Goal: Task Accomplishment & Management: Complete application form

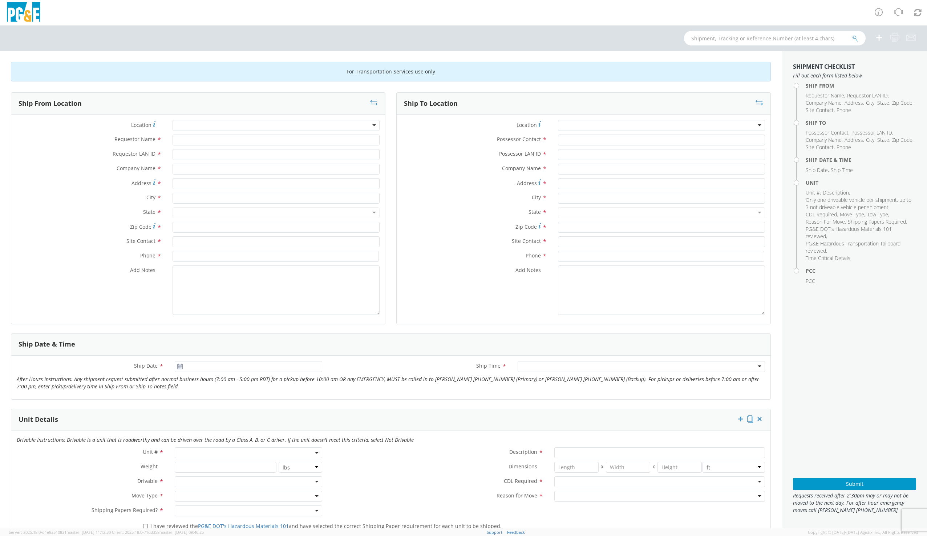
click at [201, 128] on div at bounding box center [276, 125] width 207 height 11
type input "d"
click at [190, 124] on div at bounding box center [276, 125] width 207 height 11
type input "dav"
type input "PG&E"
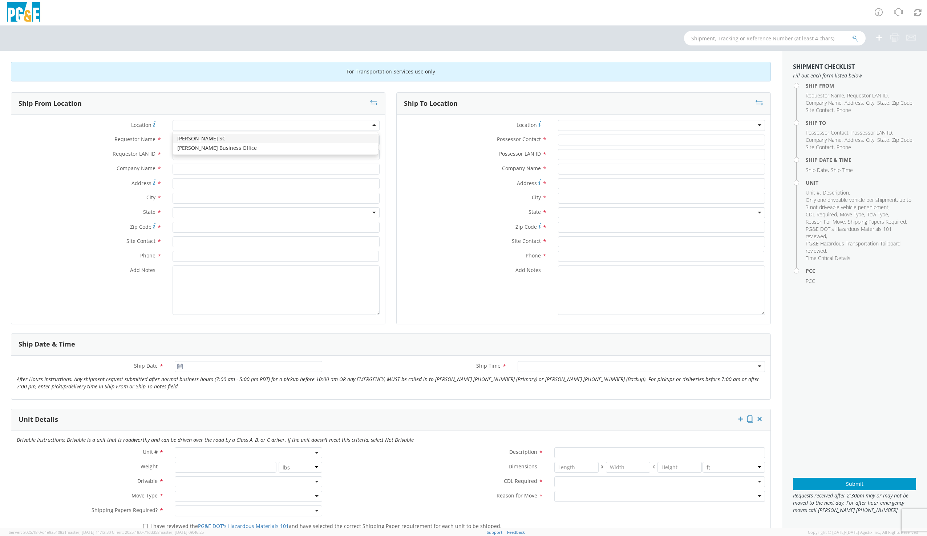
type input "[STREET_ADDRESS]"
type input "[PERSON_NAME]"
type input "95616"
click at [186, 142] on input "Requestor Name *" at bounding box center [276, 139] width 207 height 11
type input "[PERSON_NAME]"
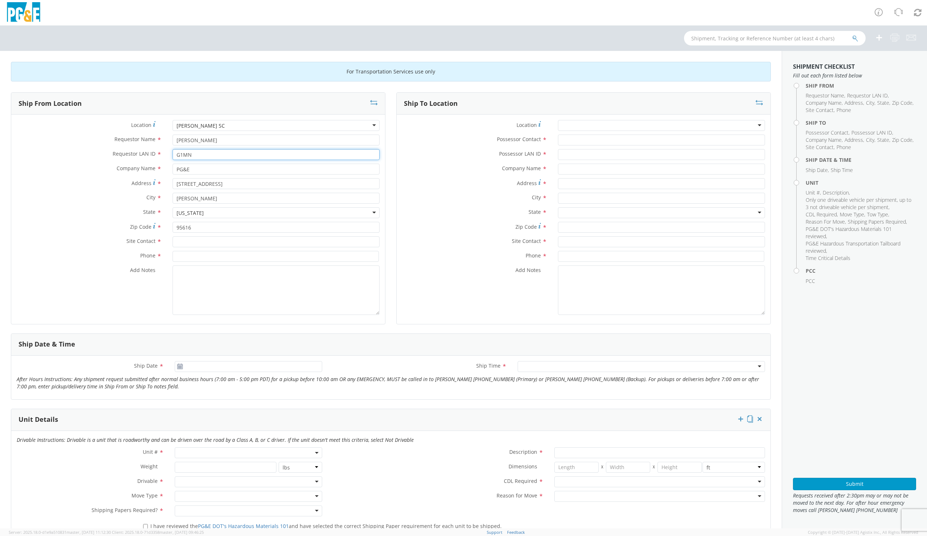
type input "G1MN"
type input "[PERSON_NAME]"
type input "9169973446"
click at [569, 119] on div "Location * (OBSOLETE) [PERSON_NAME] SC - GC TRAILER (OBSOLETE) [GEOGRAPHIC_DATA…" at bounding box center [584, 218] width 374 height 209
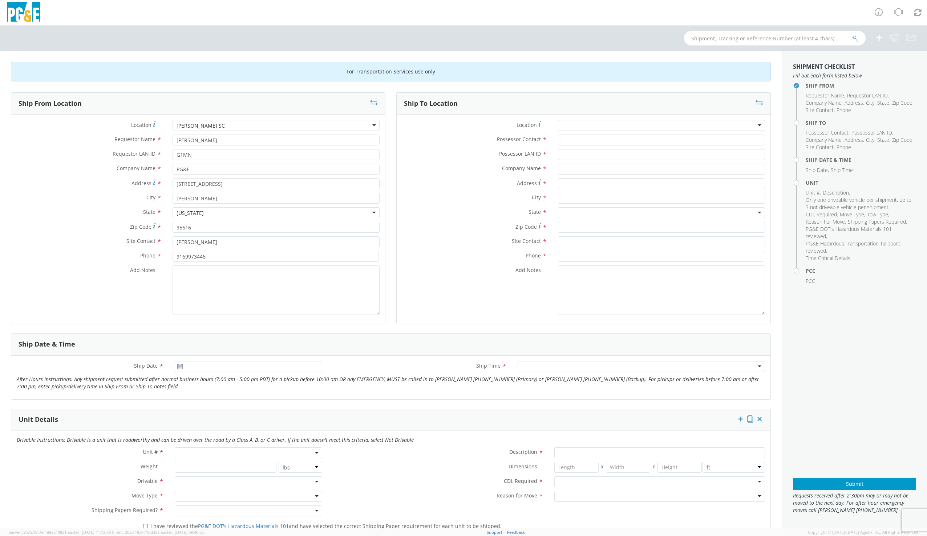
click at [569, 124] on div at bounding box center [661, 125] width 207 height 11
type input "G"
type input "GILROY"
type input "PG&E"
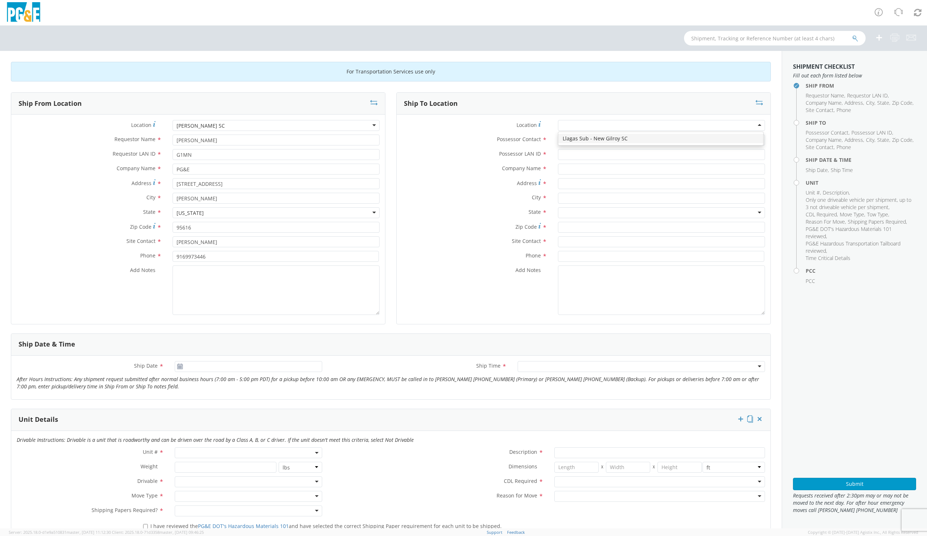
type input "[STREET_ADDRESS][PERSON_NAME]"
type input "Gilroy"
type input "95020"
click at [575, 140] on input "Possessor Contact *" at bounding box center [661, 139] width 207 height 11
type input "[PERSON_NAME]"
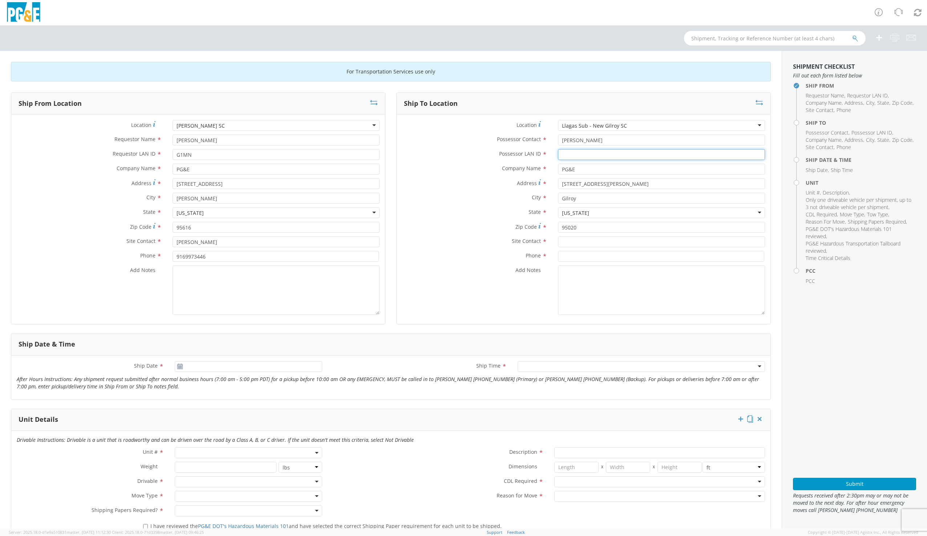
click at [581, 151] on input "Possessor LAN ID *" at bounding box center [661, 154] width 207 height 11
click at [581, 153] on input "Possessor LAN ID *" at bounding box center [661, 154] width 207 height 11
click at [568, 153] on input "Possessor LAN ID *" at bounding box center [661, 154] width 207 height 11
paste input "CIC9"
type input "CIC9"
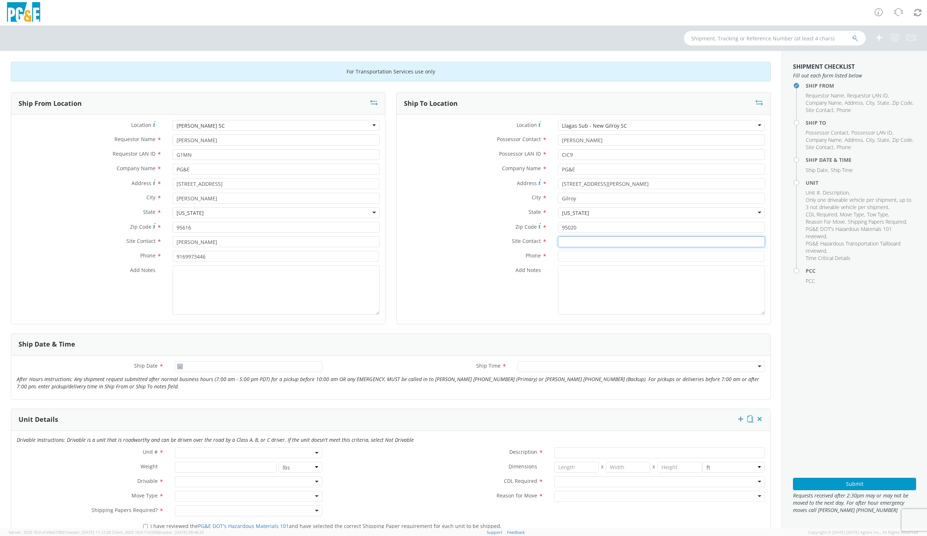
click at [565, 241] on input "text" at bounding box center [661, 241] width 207 height 11
type input "[PERSON_NAME]"
type input "9"
click at [572, 253] on input at bounding box center [661, 256] width 206 height 11
type input "5109895504"
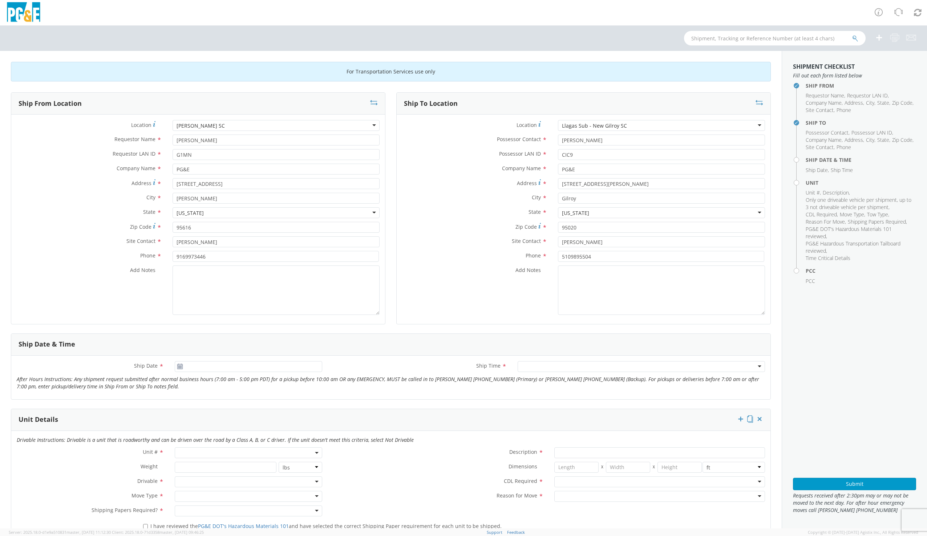
click at [181, 367] on use at bounding box center [180, 365] width 5 height 5
type input "[DATE]"
click at [205, 369] on input "[DATE]" at bounding box center [248, 366] width 147 height 11
click at [222, 411] on td "10" at bounding box center [224, 412] width 15 height 11
click at [524, 364] on div at bounding box center [641, 366] width 247 height 11
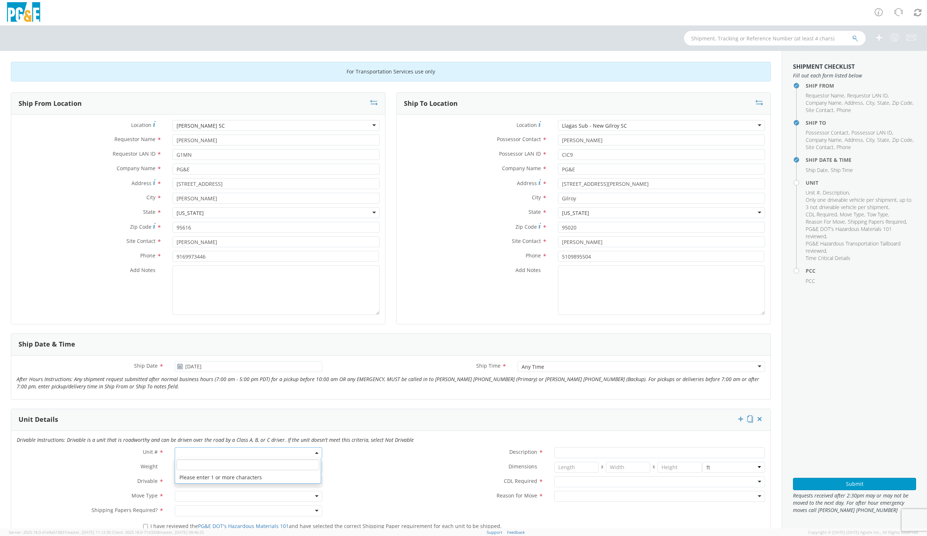
click at [199, 453] on span at bounding box center [248, 452] width 147 height 11
click at [197, 466] on input "search" at bounding box center [248, 464] width 142 height 11
click at [231, 467] on input "search" at bounding box center [248, 464] width 142 height 11
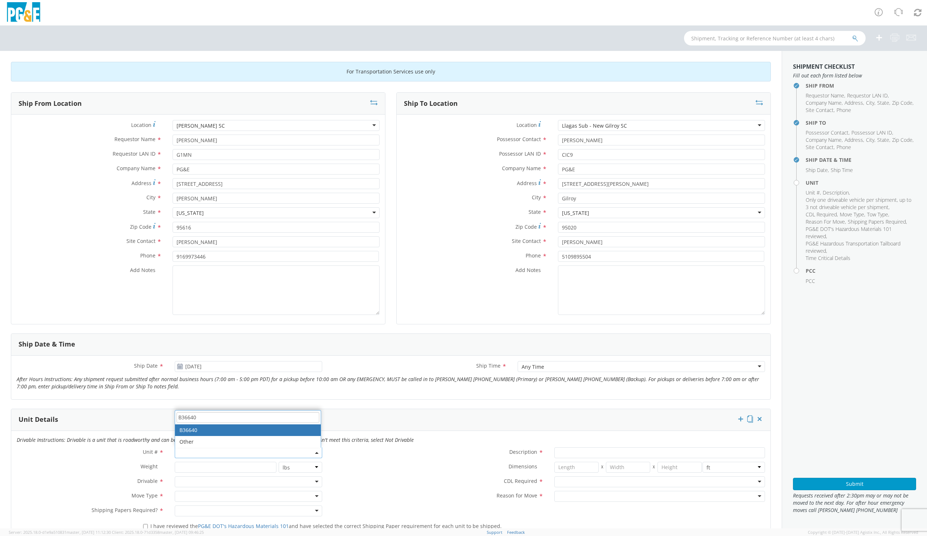
type input "B36640"
type input "TRUCK; MATERIAL HANDLER: 39' - 59' 4X4"
type input "56000"
select select "B36640"
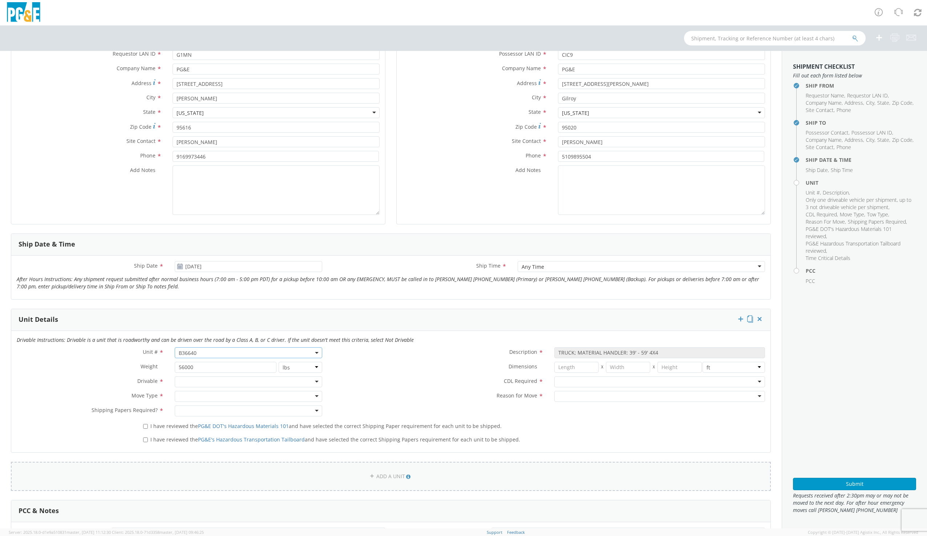
scroll to position [145, 0]
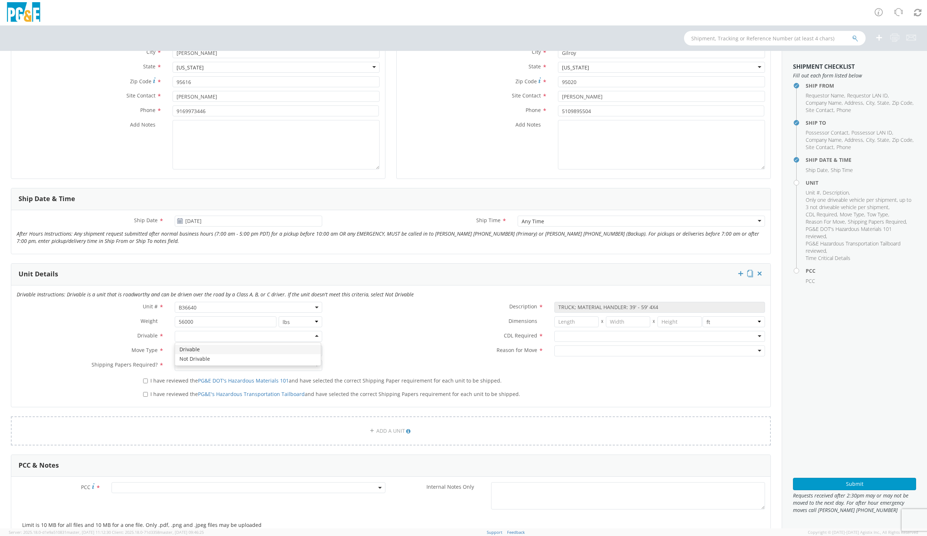
click at [197, 338] on div at bounding box center [248, 336] width 147 height 11
click at [181, 352] on div at bounding box center [248, 350] width 147 height 11
click at [186, 369] on div at bounding box center [248, 365] width 147 height 11
click at [145, 380] on input "I have reviewed the PG&E DOT's Hazardous Materials 101 and have selected the co…" at bounding box center [145, 380] width 5 height 5
checkbox input "true"
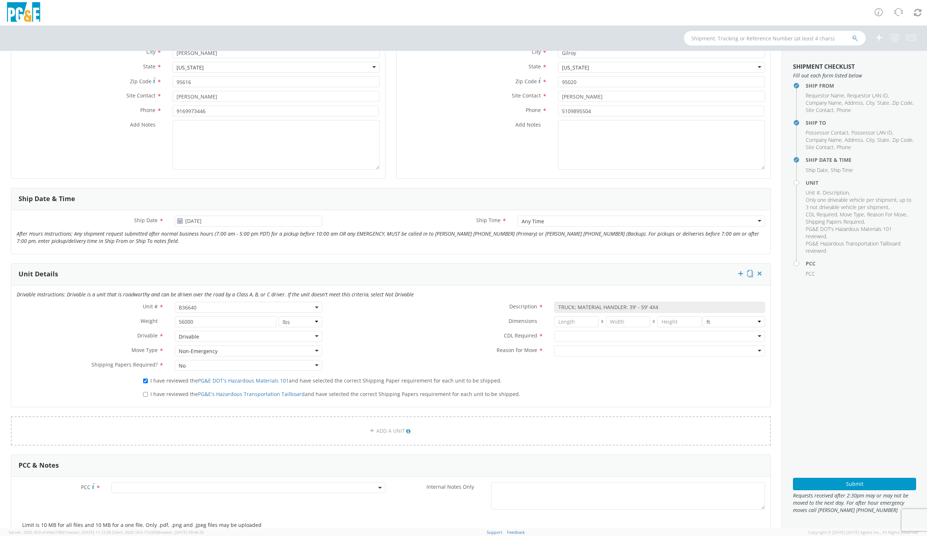
click at [146, 391] on label "I have reviewed the PG&E's Hazardous Transportation Tailboard and have selected…" at bounding box center [332, 393] width 379 height 8
click at [147, 393] on input "I have reviewed the PG&E's Hazardous Transportation Tailboard and have selected…" at bounding box center [145, 394] width 5 height 5
checkbox input "true"
click at [577, 334] on div at bounding box center [659, 336] width 211 height 11
click at [579, 335] on div "N - CDL Not Required" at bounding box center [584, 336] width 52 height 7
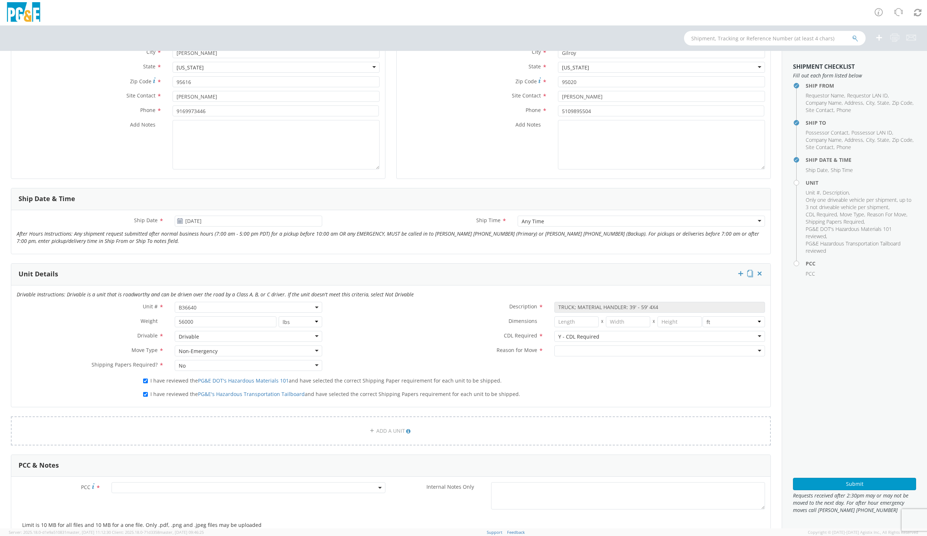
click at [557, 351] on div at bounding box center [659, 350] width 211 height 11
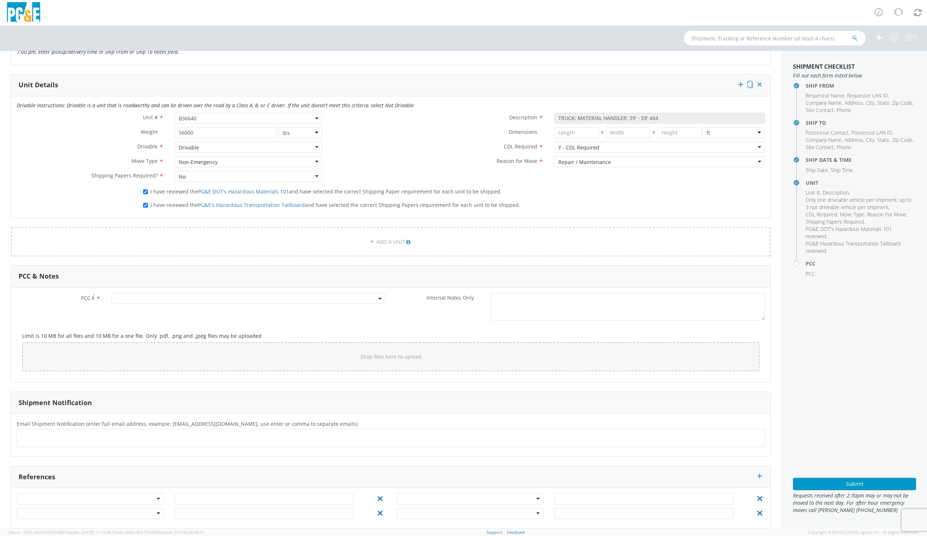
scroll to position [343, 0]
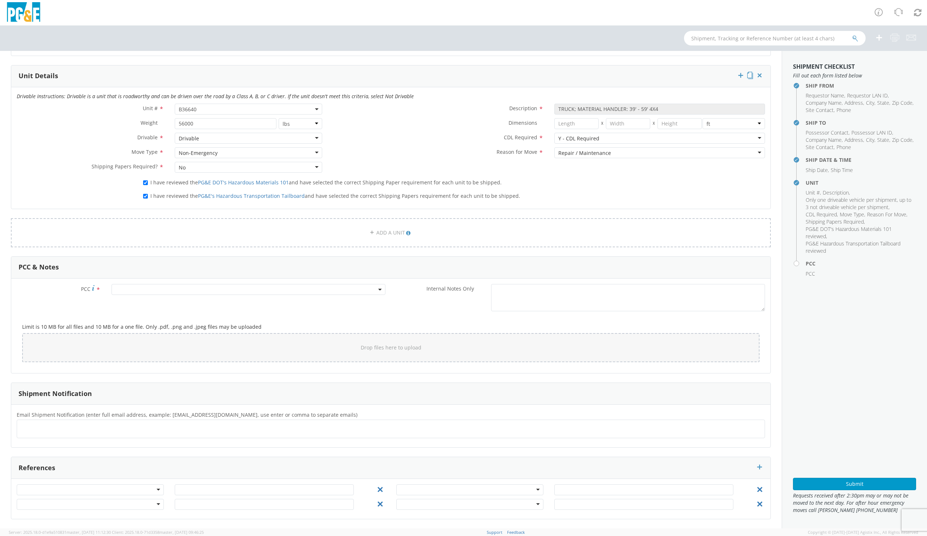
click at [174, 292] on span at bounding box center [249, 289] width 274 height 11
click at [178, 304] on div "PCC * Internal Notes Only *" at bounding box center [390, 299] width 759 height 31
click at [178, 293] on span at bounding box center [249, 289] width 274 height 11
click at [180, 299] on input "number" at bounding box center [247, 301] width 268 height 11
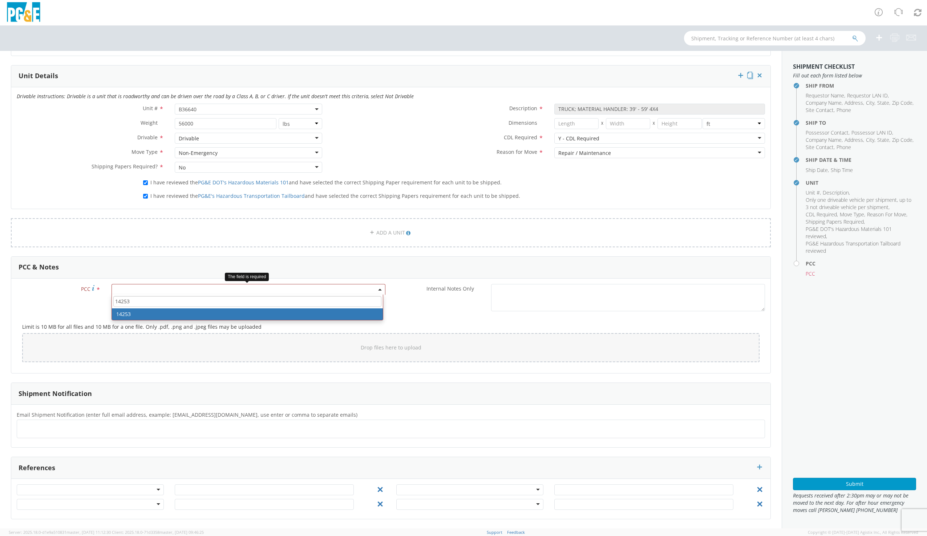
type input "14253"
select select "14253"
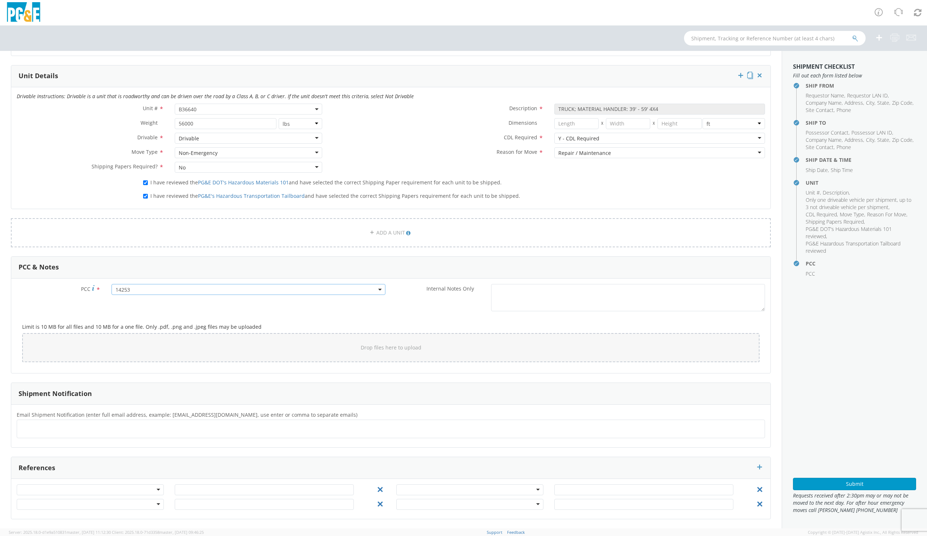
click at [33, 432] on ul at bounding box center [391, 429] width 742 height 12
paste input "CIC9"
type input "[EMAIL_ADDRESS][DOMAIN_NAME]"
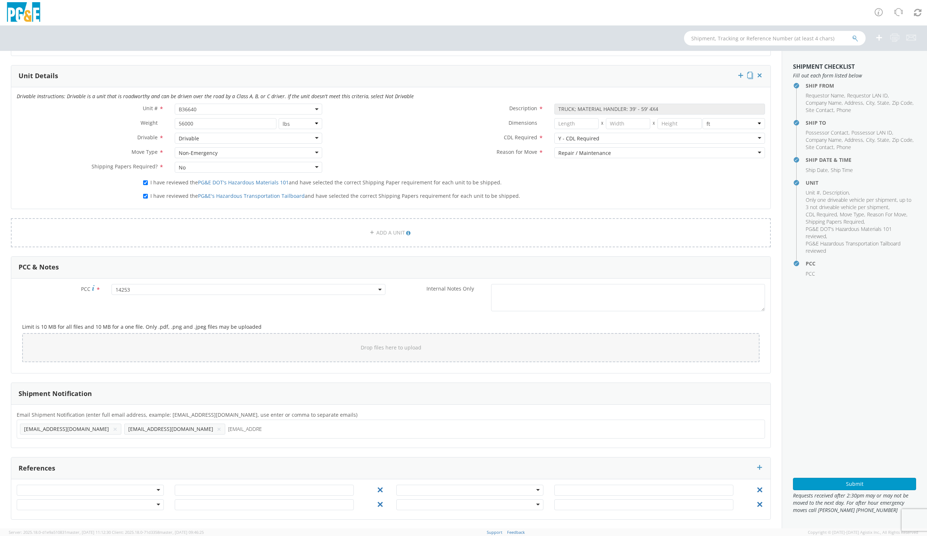
type input "[EMAIL_ADDRESS][DOMAIN_NAME]"
click at [265, 431] on ul "[EMAIL_ADDRESS][DOMAIN_NAME] × [EMAIL_ADDRESS][DOMAIN_NAME] × [EMAIL_ADDRESS][D…" at bounding box center [391, 429] width 742 height 12
type input "[PERSON_NAME]"
click at [84, 432] on ul at bounding box center [391, 429] width 742 height 12
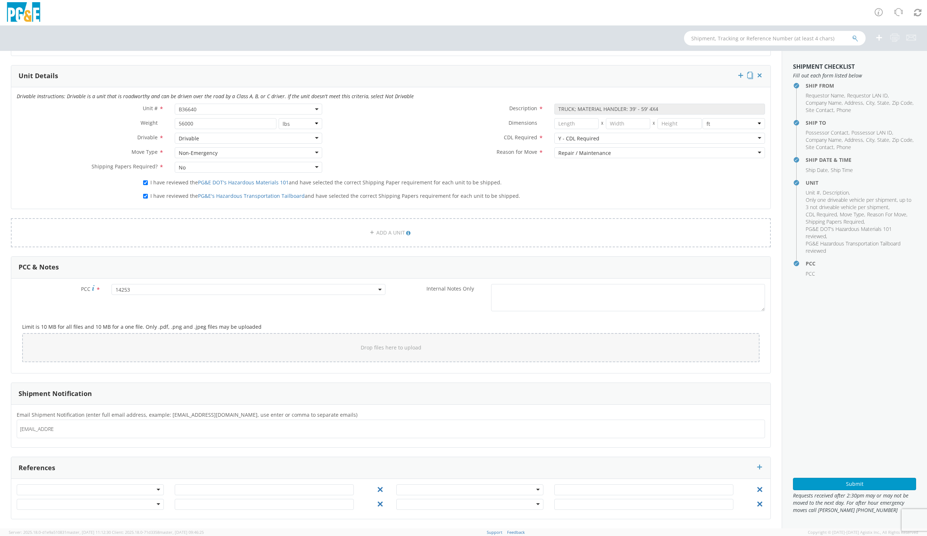
type input "[EMAIL_ADDRESS][DOMAIN_NAME]"
type input "I"
type input "[EMAIL_ADDRESS][DOMAIN_NAME]"
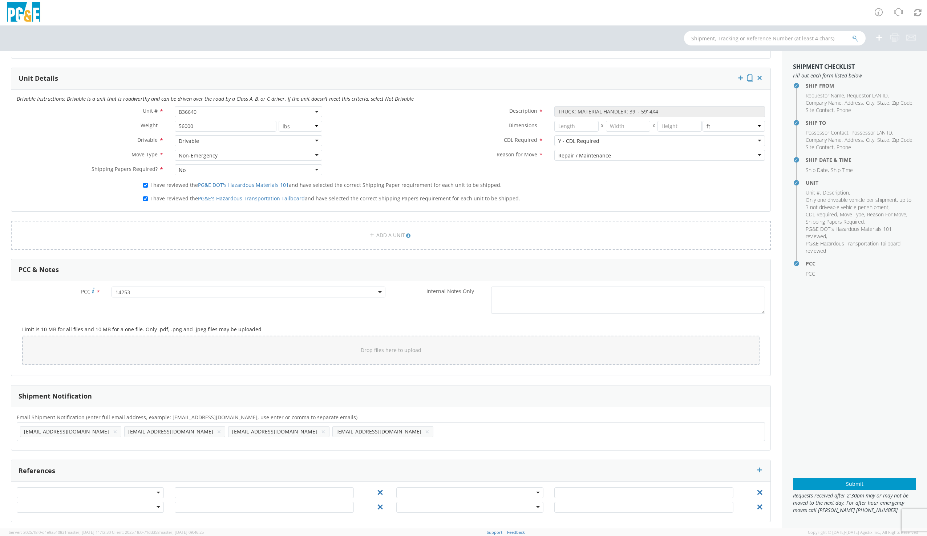
scroll to position [344, 0]
click at [436, 428] on input "text" at bounding box center [440, 428] width 8 height 11
type input "[EMAIL_ADDRESS][DOMAIN_NAME]"
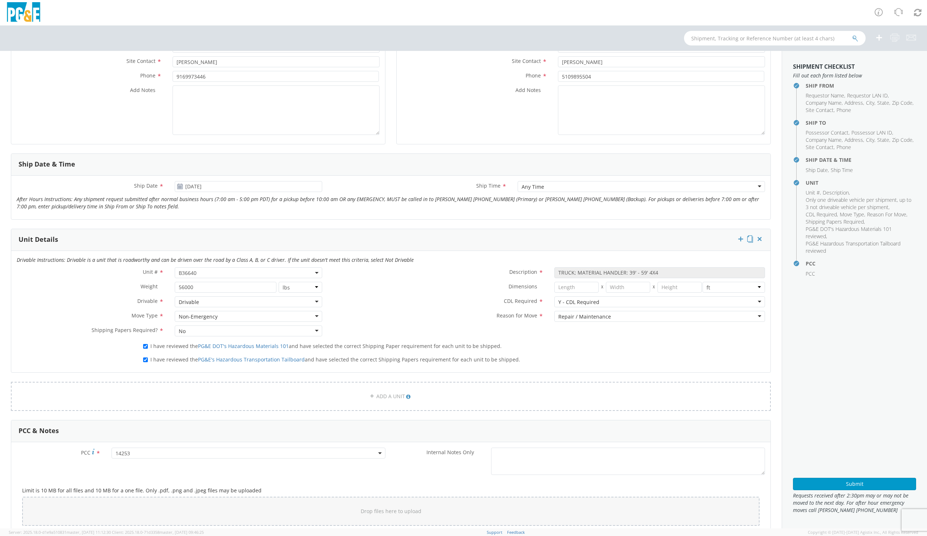
scroll to position [182, 0]
click at [850, 484] on button "Submit" at bounding box center [854, 483] width 123 height 12
